Goal: Feedback & Contribution: Contribute content

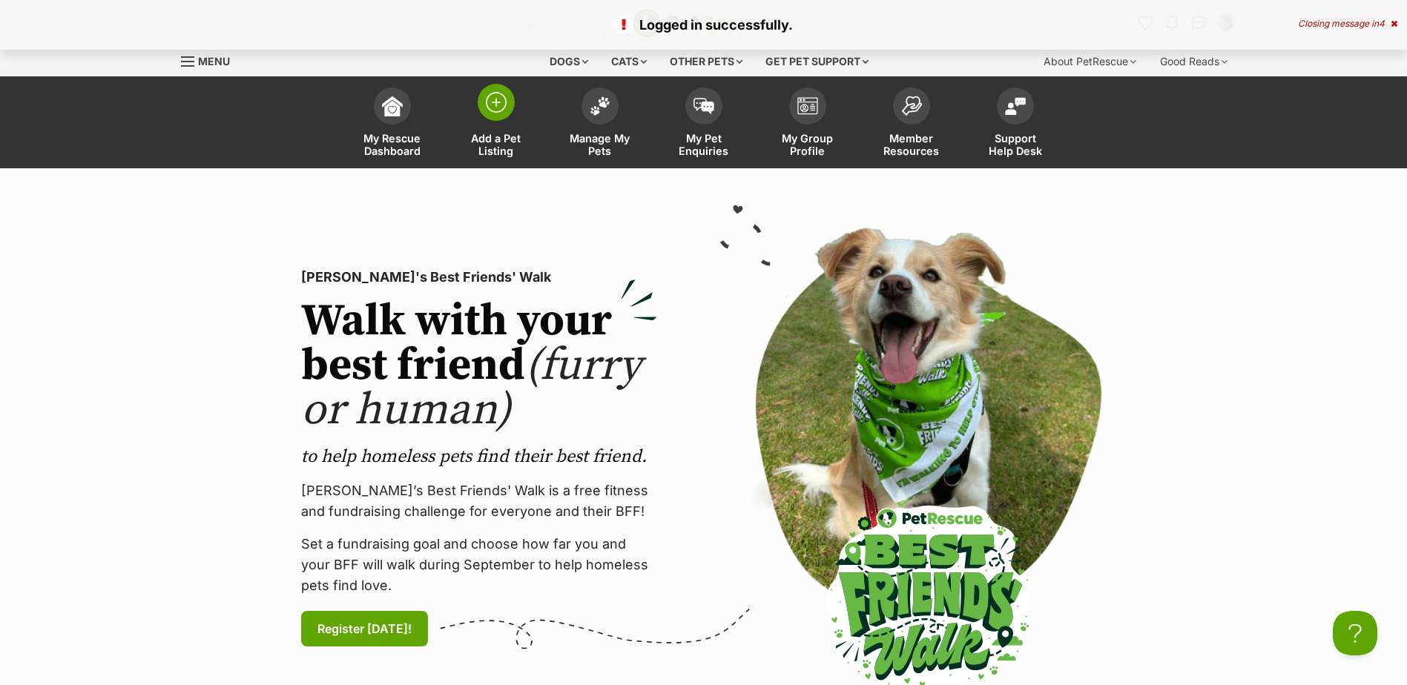
click at [489, 102] on img at bounding box center [496, 102] width 21 height 21
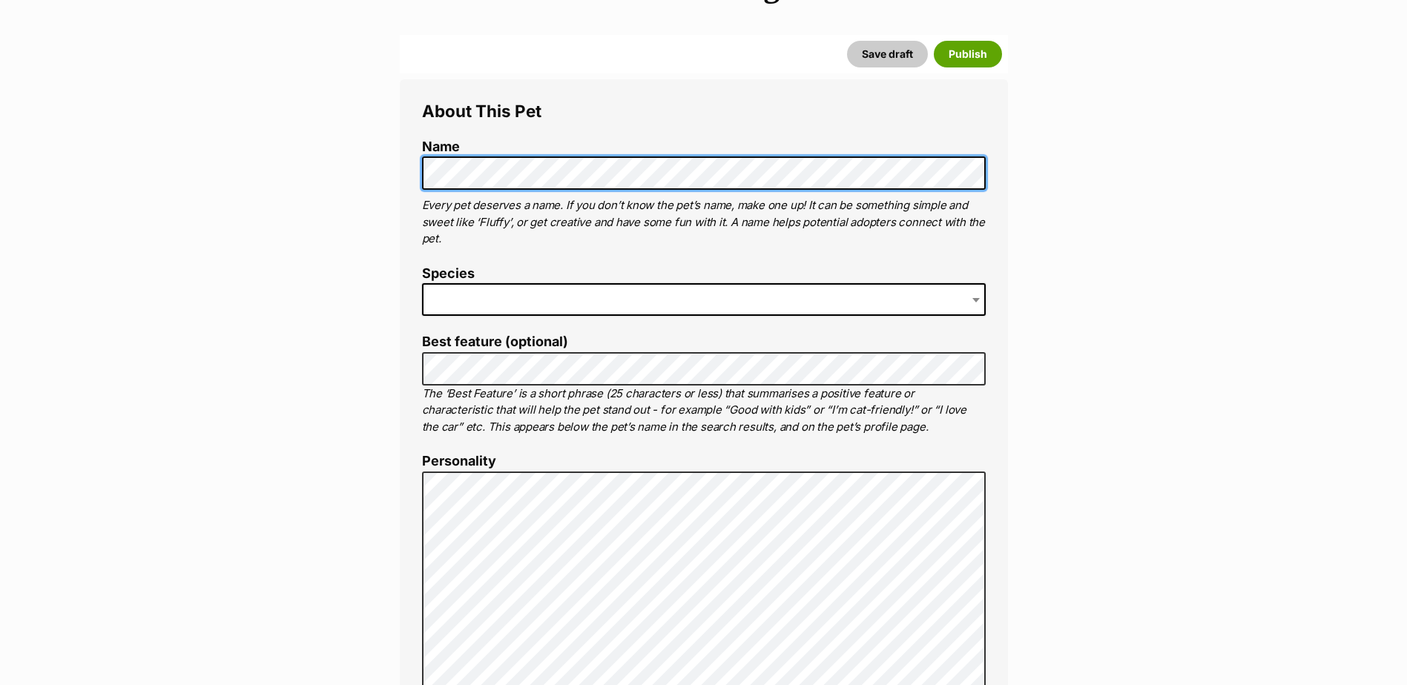
scroll to position [223, 0]
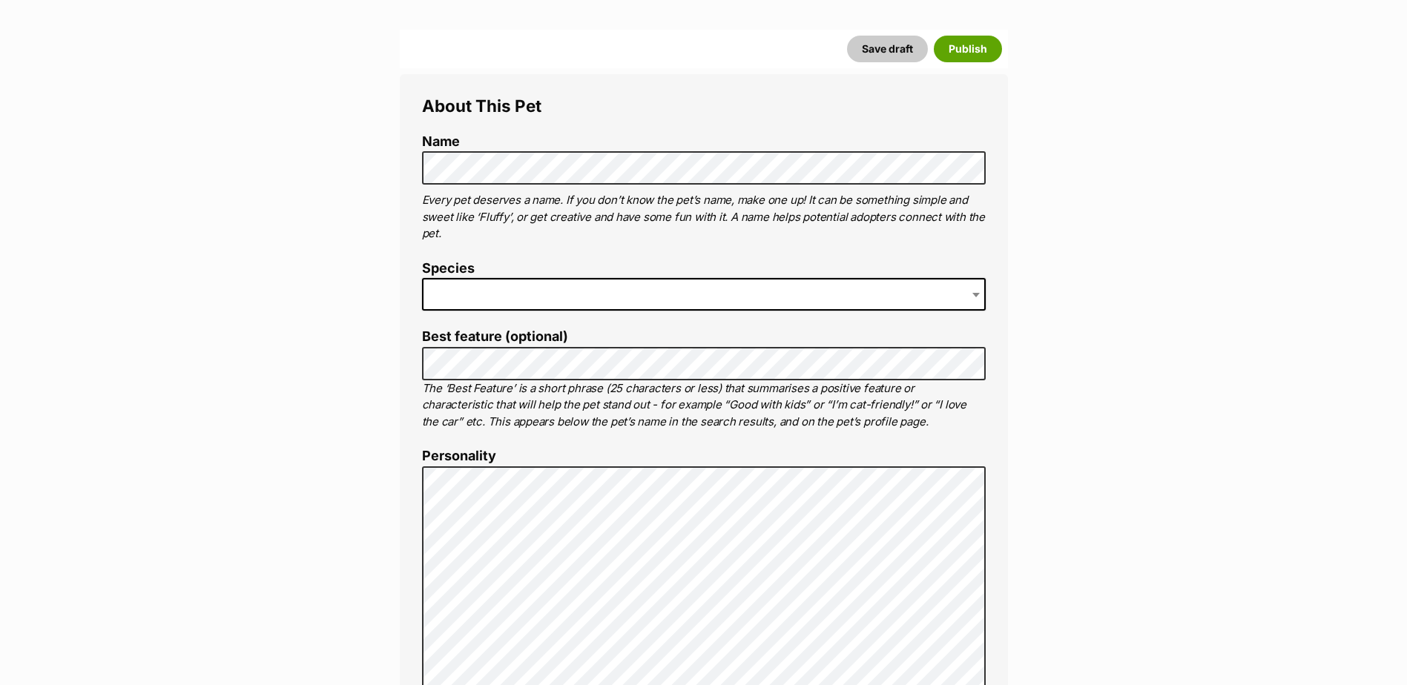
click at [463, 290] on span at bounding box center [704, 294] width 564 height 33
click at [467, 285] on span "Cow" at bounding box center [449, 294] width 50 height 21
click at [443, 269] on label "Species" at bounding box center [704, 269] width 564 height 16
click at [455, 266] on label "Species" at bounding box center [704, 269] width 564 height 16
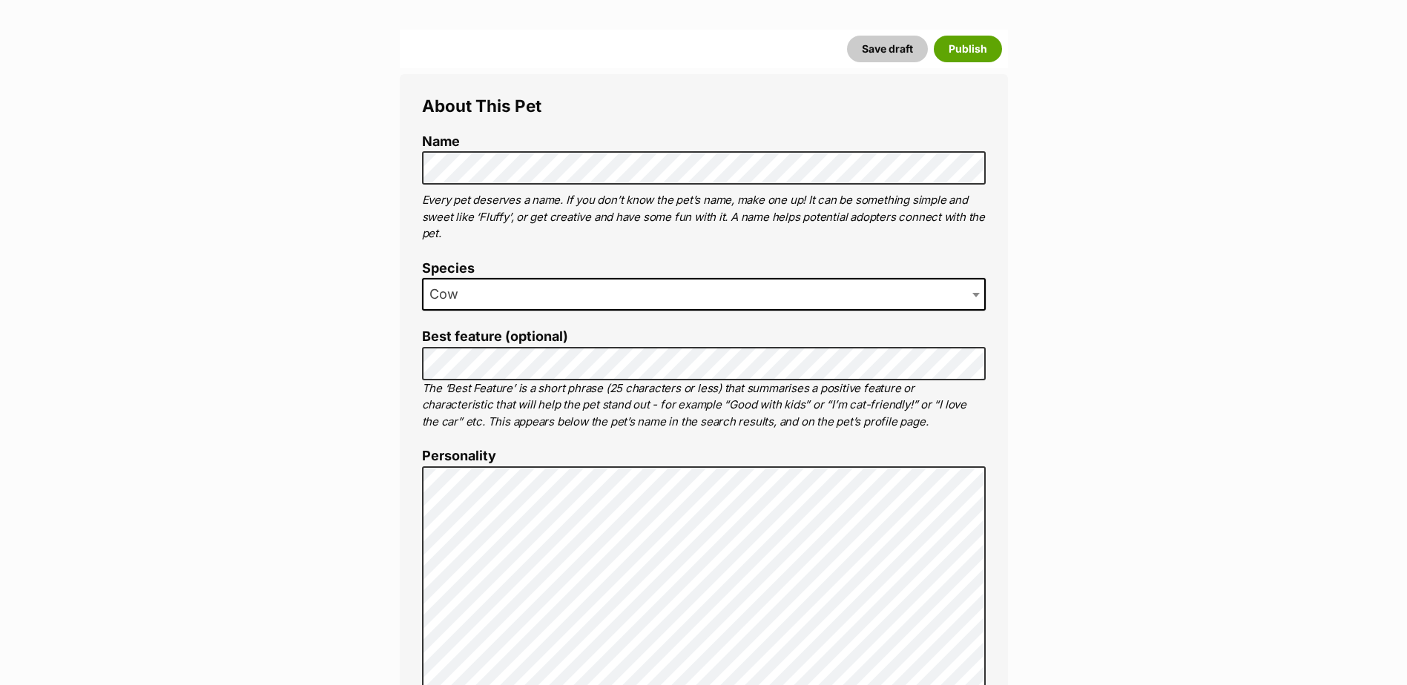
click at [440, 297] on span "Cow" at bounding box center [449, 294] width 50 height 21
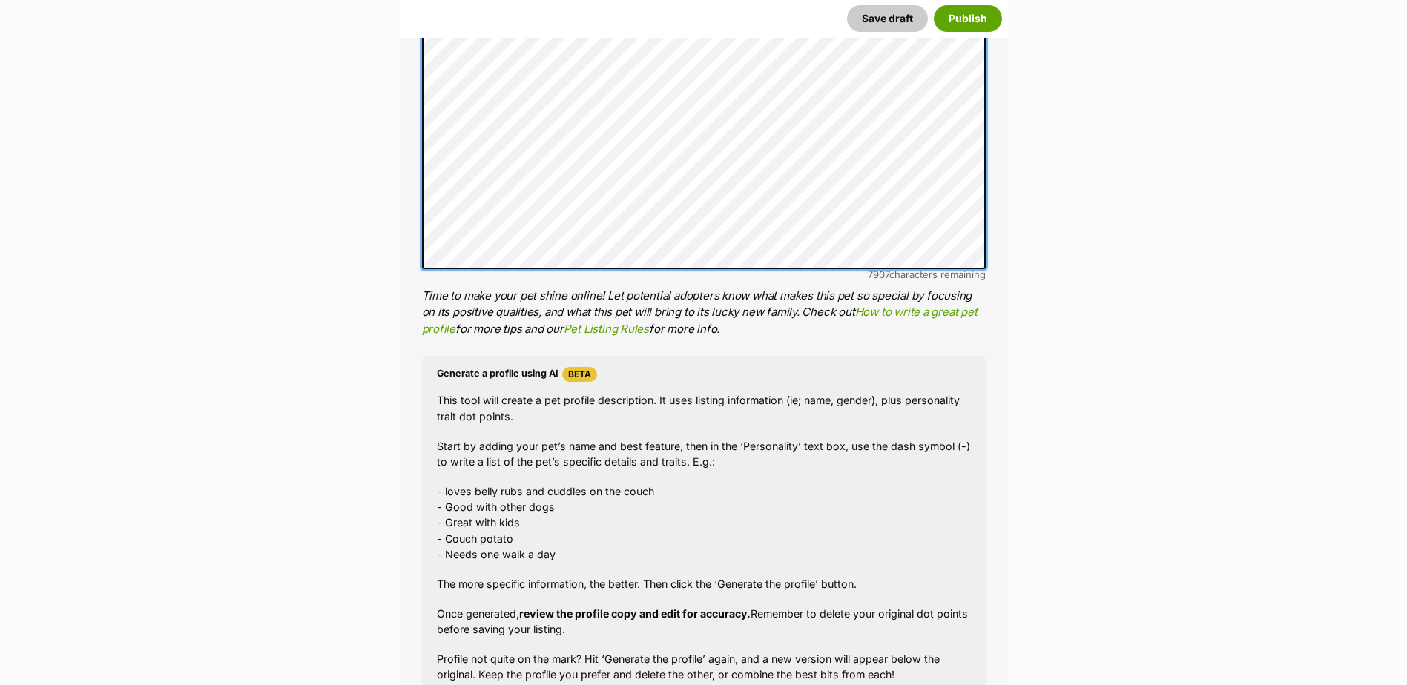
scroll to position [1039, 0]
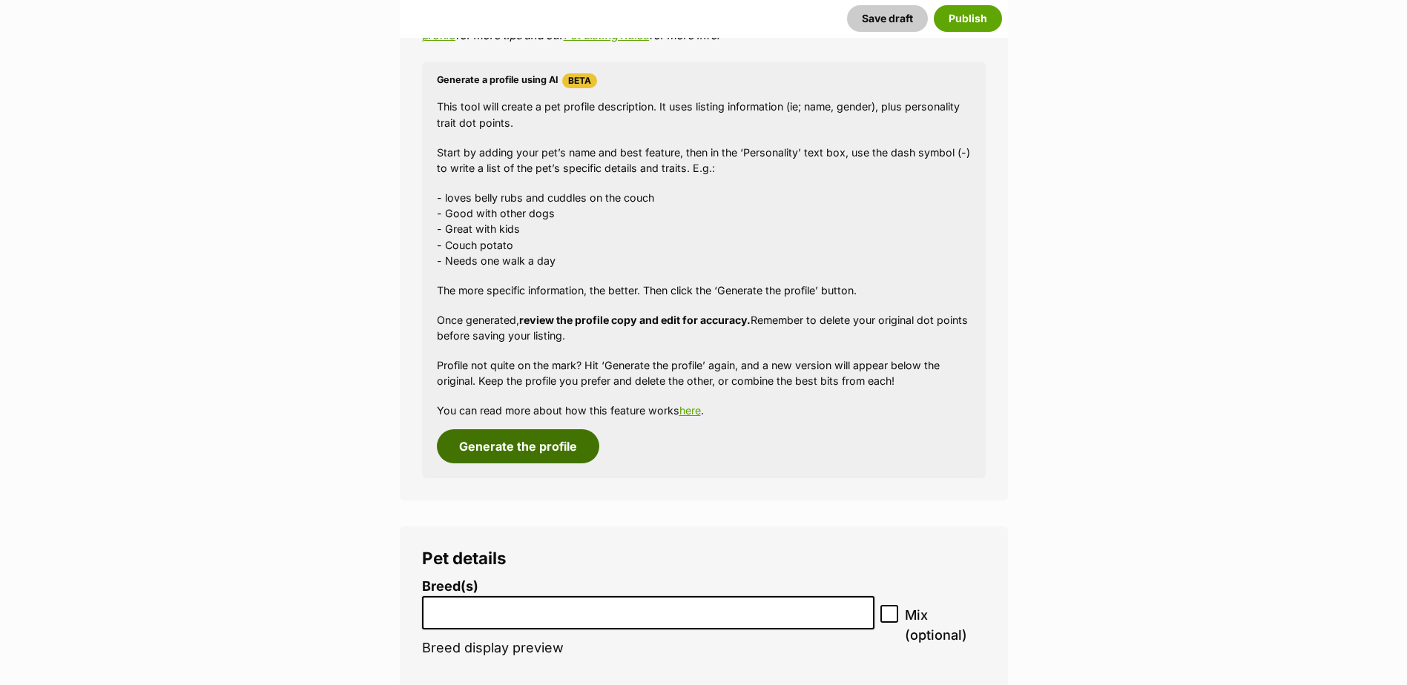
click at [548, 450] on button "Generate the profile" at bounding box center [518, 447] width 162 height 34
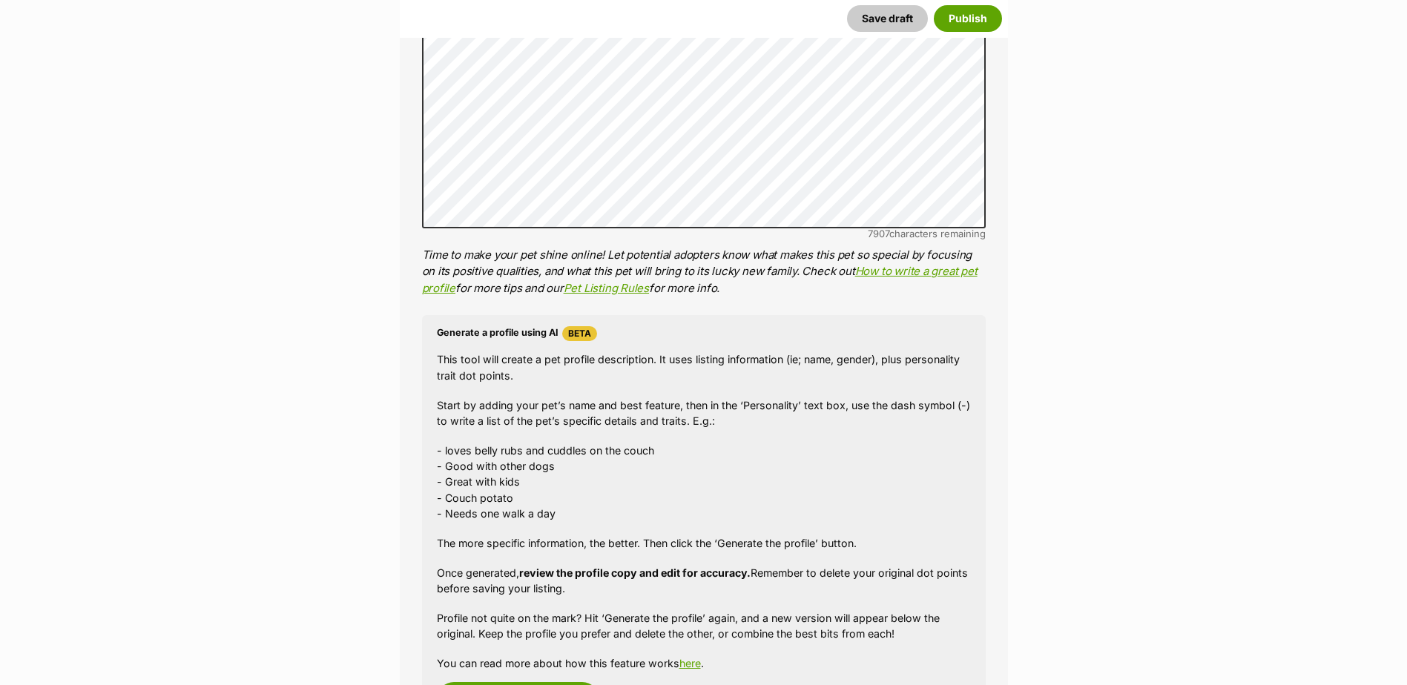
scroll to position [509, 0]
